Goal: Task Accomplishment & Management: Use online tool/utility

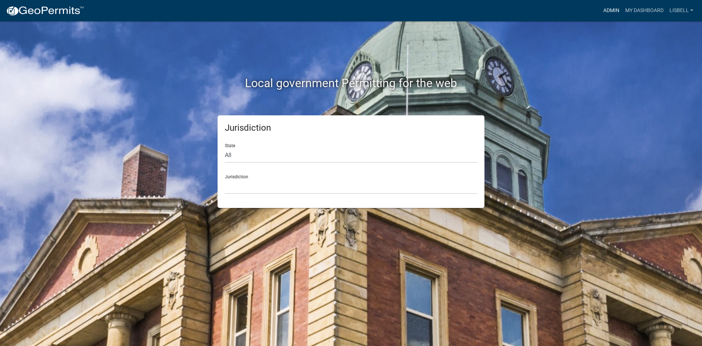
click at [362, 13] on link "Admin" at bounding box center [612, 11] width 22 height 14
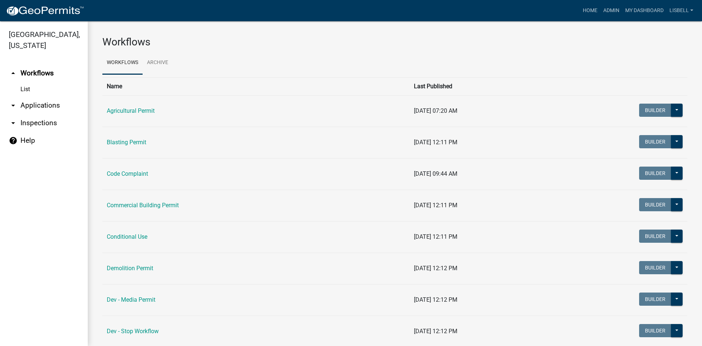
click at [35, 105] on link "arrow_drop_down Applications" at bounding box center [44, 106] width 88 height 18
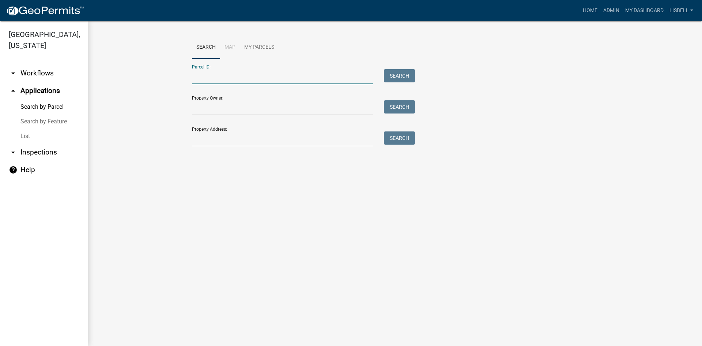
click at [237, 78] on input "Parcel ID:" at bounding box center [282, 76] width 181 height 15
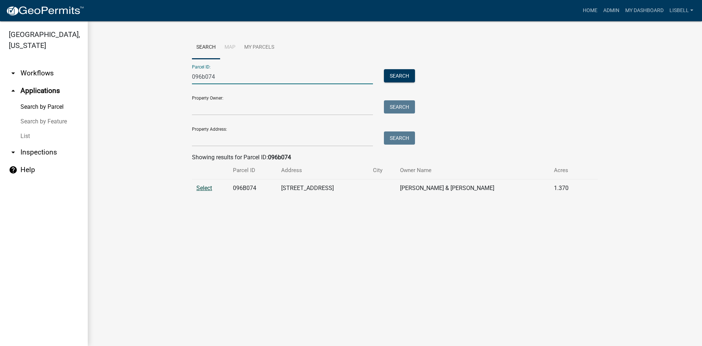
type input "096b074"
click at [209, 190] on span "Select" at bounding box center [204, 187] width 16 height 7
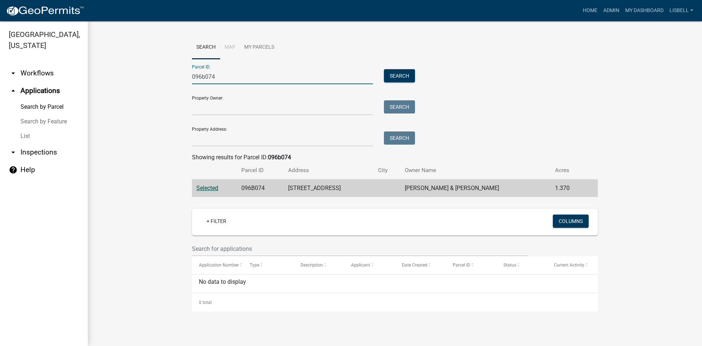
drag, startPoint x: 222, startPoint y: 80, endPoint x: 166, endPoint y: 75, distance: 56.3
click at [167, 74] on wm-workflow-application-search-view "Search Map My Parcels Parcel ID: 096b074 Search Property Owner: Search Property…" at bounding box center [394, 173] width 585 height 275
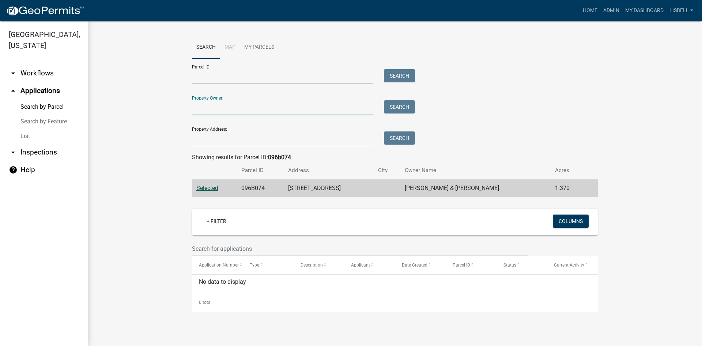
click at [224, 104] on input "Property Owner:" at bounding box center [282, 107] width 181 height 15
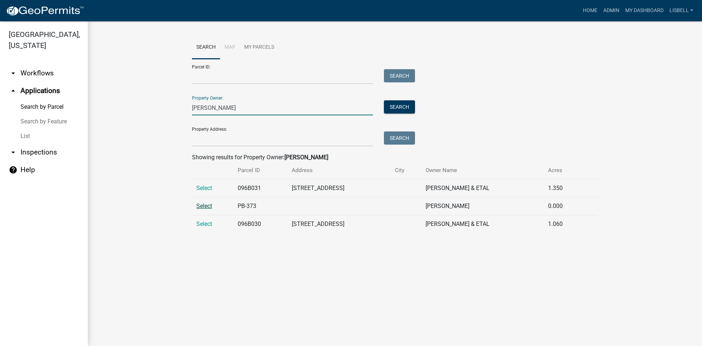
type input "[PERSON_NAME]"
click at [201, 206] on span "Select" at bounding box center [204, 205] width 16 height 7
